Goal: Information Seeking & Learning: Learn about a topic

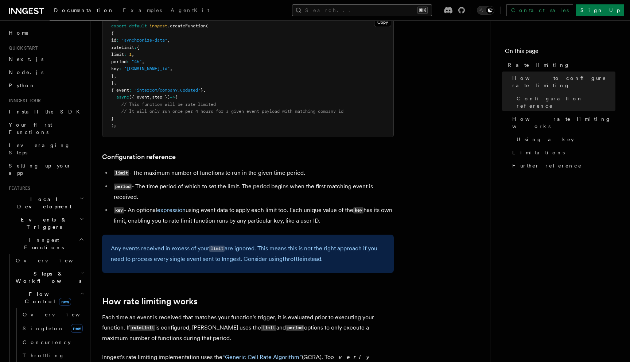
scroll to position [315, 0]
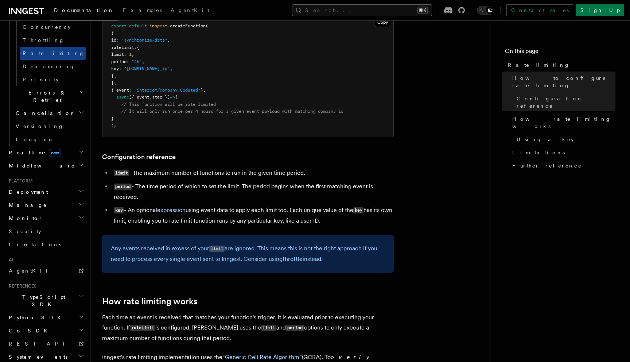
click at [376, 9] on button "Search... ⌘K" at bounding box center [362, 10] width 140 height 12
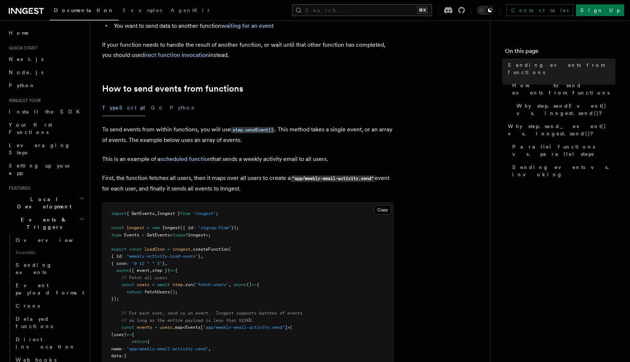
drag, startPoint x: 0, startPoint y: 0, endPoint x: 410, endPoint y: 9, distance: 409.8
click at [410, 9] on button "Search... ⌘K" at bounding box center [362, 10] width 140 height 12
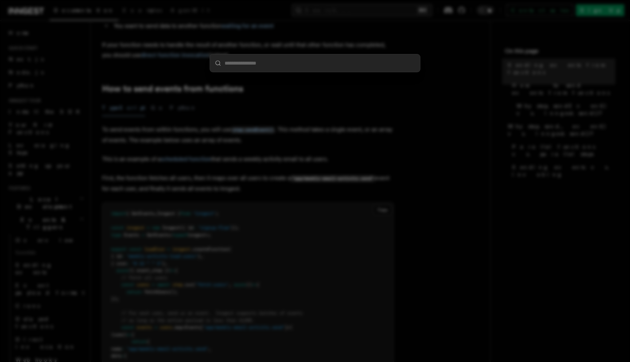
type input "*********"
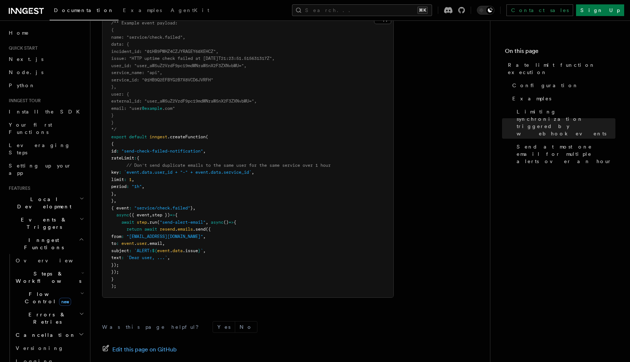
scroll to position [961, 0]
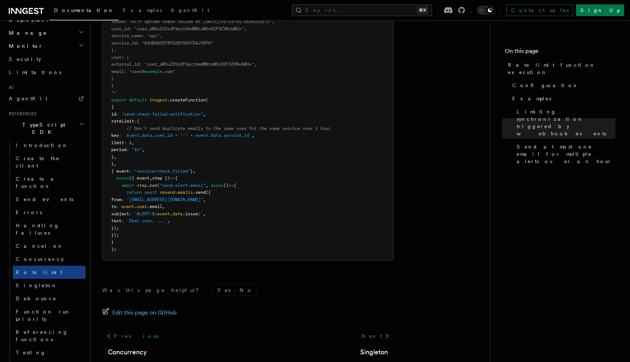
scroll to position [404, 0]
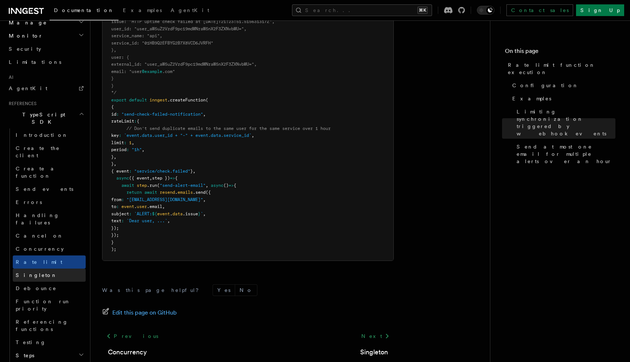
click at [45, 269] on link "Singleton" at bounding box center [49, 275] width 73 height 13
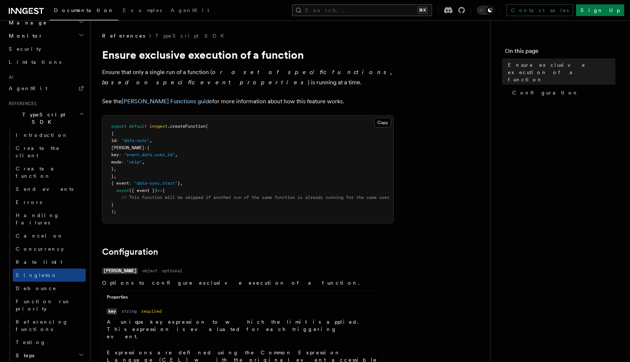
click at [389, 11] on button "Search... ⌘K" at bounding box center [362, 10] width 140 height 12
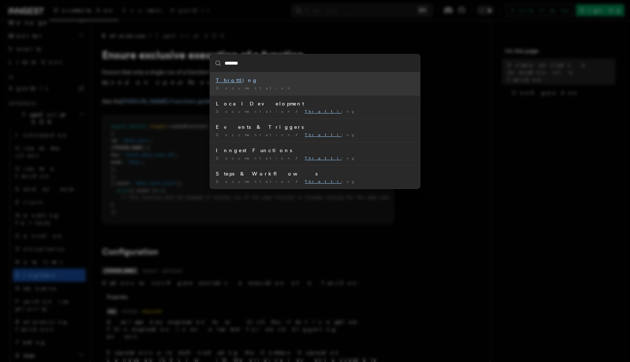
type input "********"
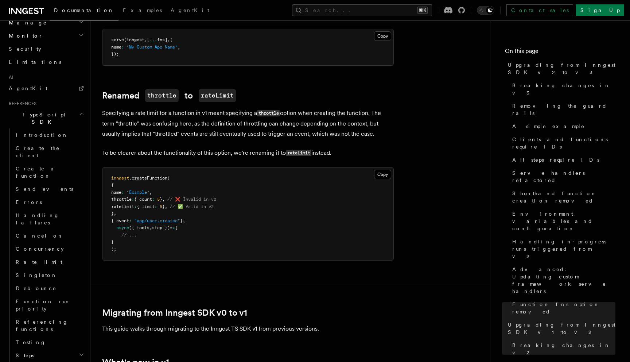
scroll to position [5646, 0]
click at [391, 10] on button "Search... ⌘K" at bounding box center [362, 10] width 140 height 12
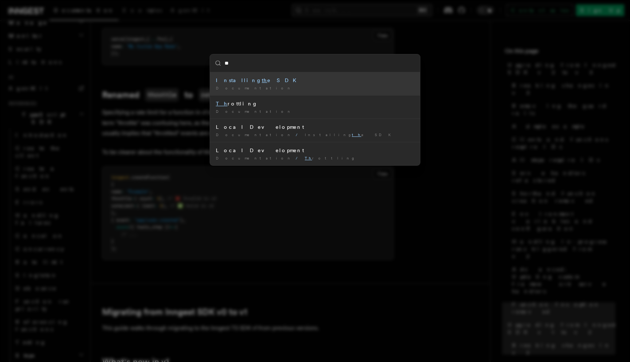
type input "***"
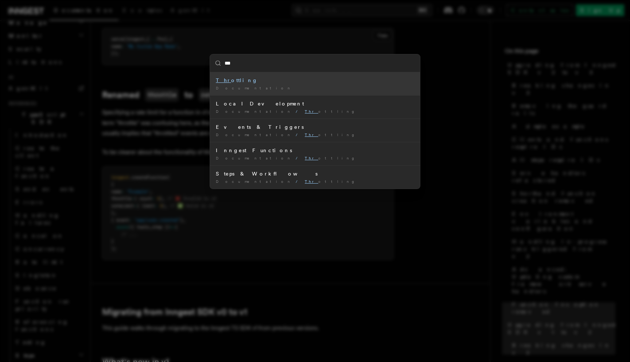
click at [348, 81] on div "Thr ottling" at bounding box center [315, 80] width 198 height 7
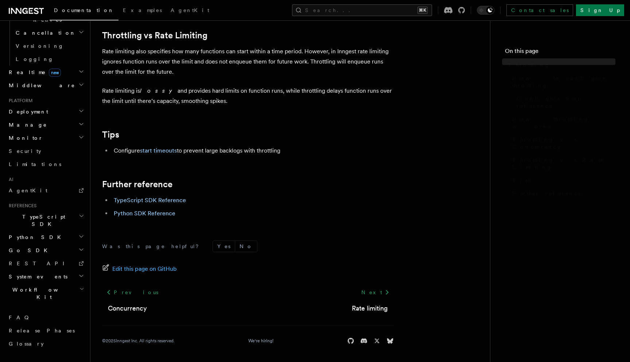
scroll to position [315, 0]
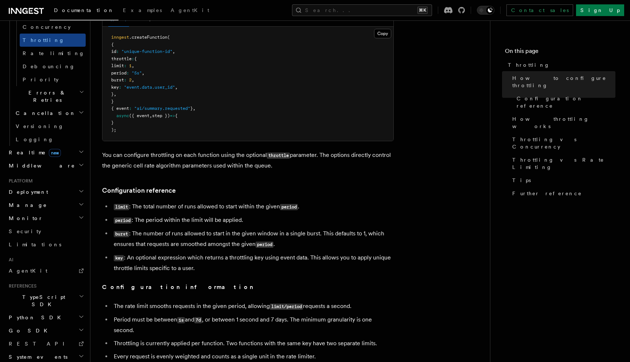
scroll to position [160, 0]
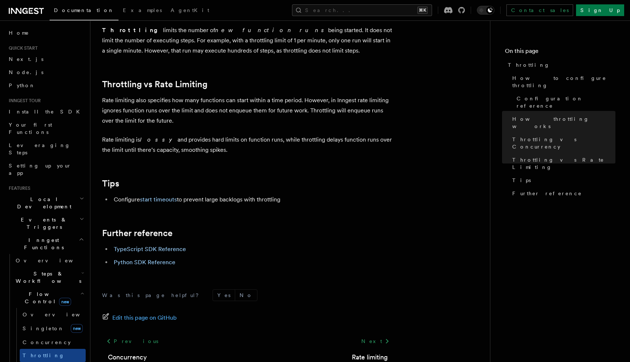
scroll to position [735, 0]
